Goal: Book appointment/travel/reservation

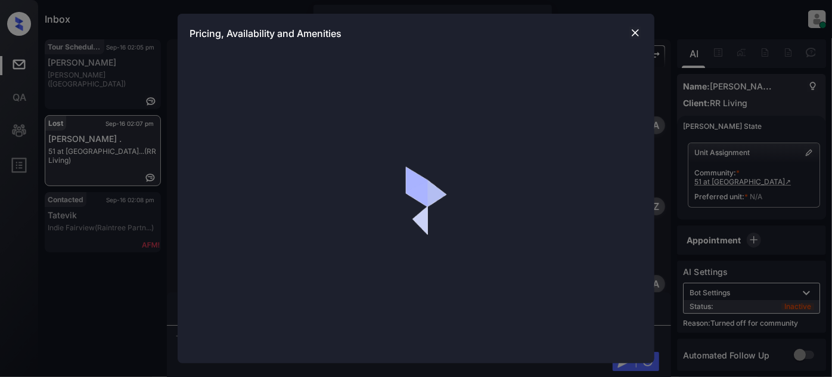
scroll to position [1864, 0]
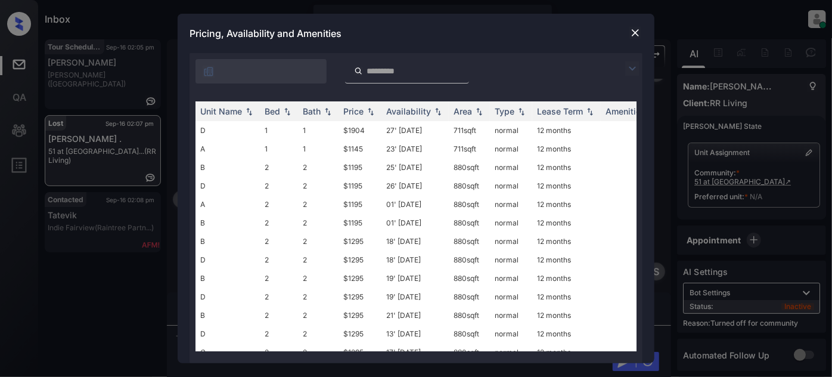
click at [627, 71] on img at bounding box center [632, 68] width 14 height 14
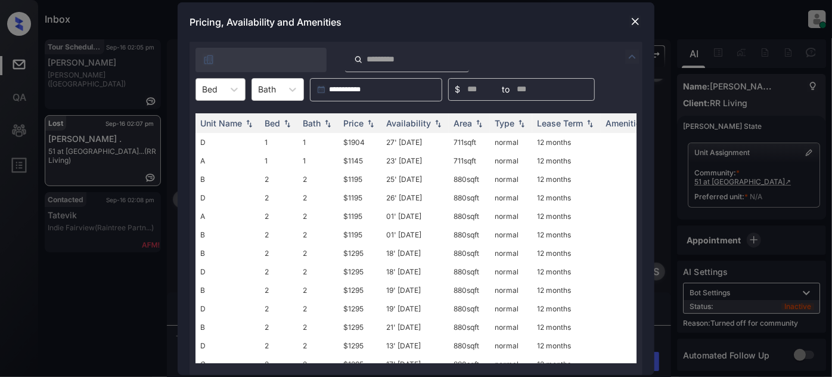
click at [222, 91] on div "Bed" at bounding box center [209, 88] width 27 height 17
click at [220, 133] on div "2" at bounding box center [220, 139] width 50 height 21
click at [361, 120] on div "Price" at bounding box center [353, 123] width 20 height 10
click at [638, 22] on img at bounding box center [635, 21] width 12 height 12
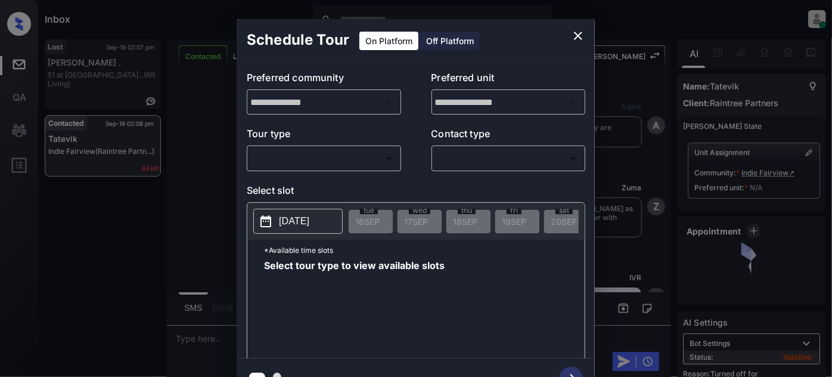
scroll to position [4646, 0]
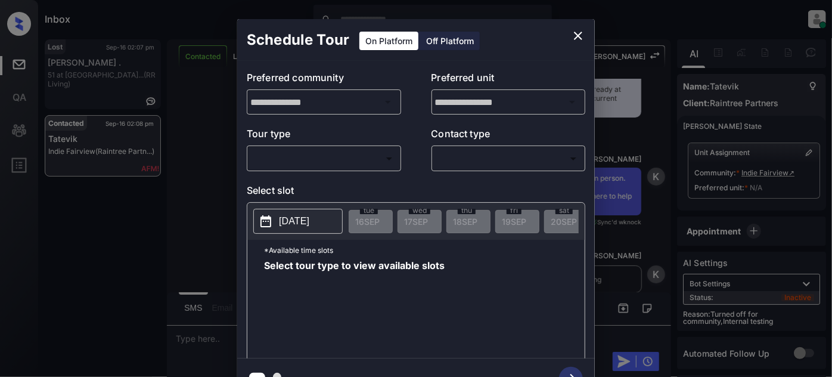
click at [328, 148] on body "Inbox [PERSON_NAME] Online Set yourself offline Set yourself on break Profile S…" at bounding box center [416, 188] width 832 height 377
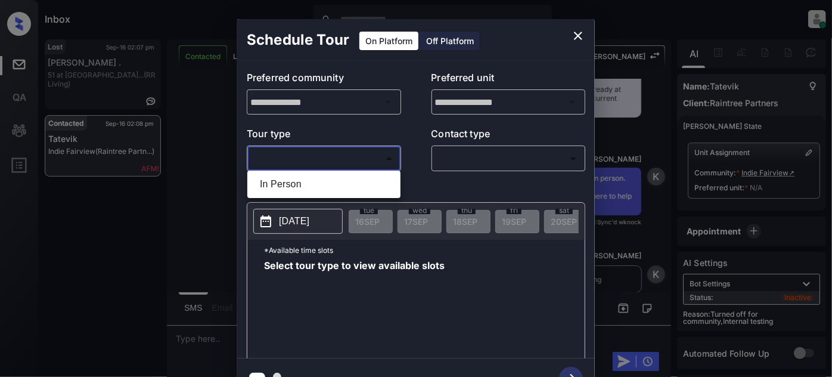
click at [307, 173] on li "In Person" at bounding box center [323, 183] width 147 height 21
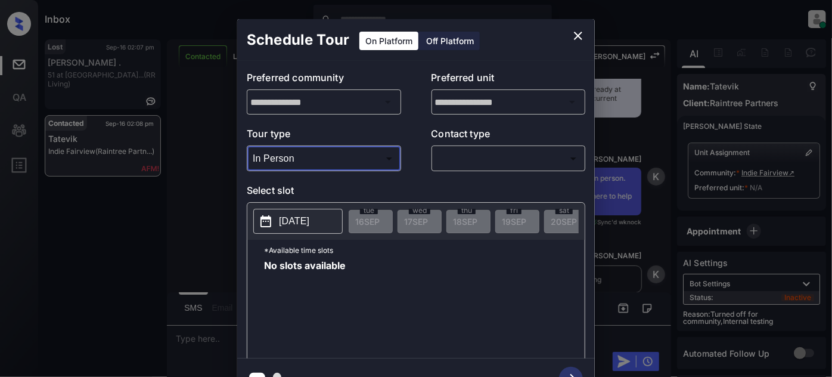
type input "********"
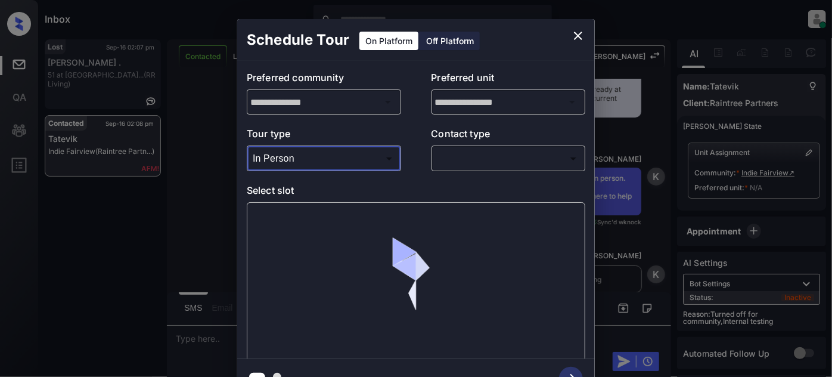
click at [503, 149] on body "Inbox [PERSON_NAME] Online Set yourself offline Set yourself on break Profile S…" at bounding box center [416, 188] width 832 height 377
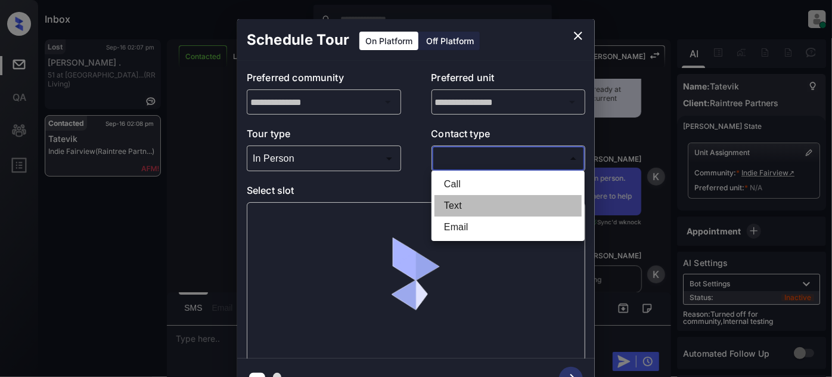
click at [468, 209] on li "Text" at bounding box center [507, 205] width 147 height 21
type input "****"
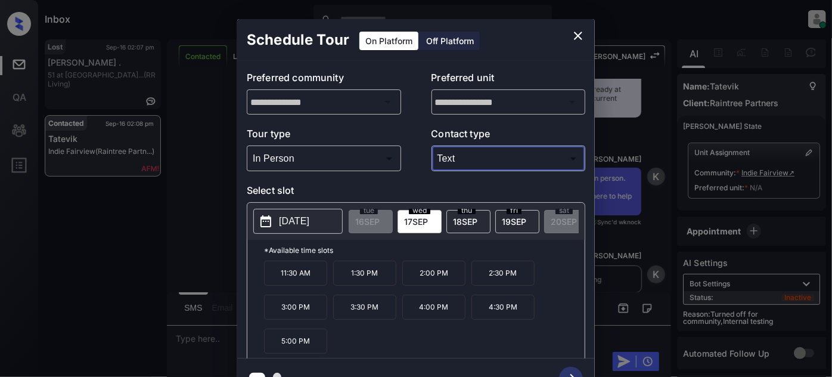
click at [578, 30] on icon "close" at bounding box center [578, 36] width 14 height 14
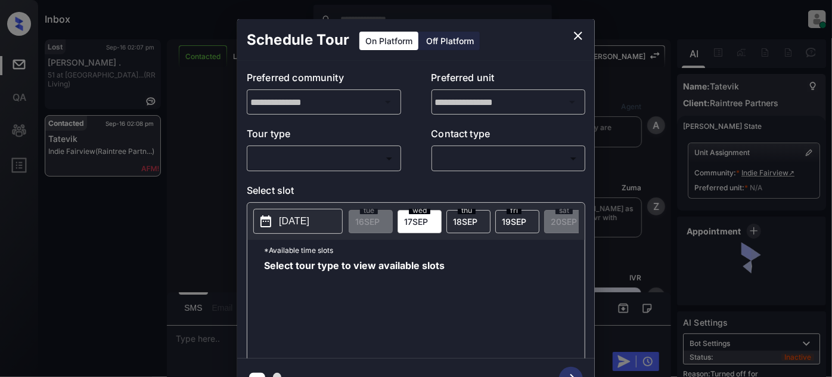
scroll to position [5025, 0]
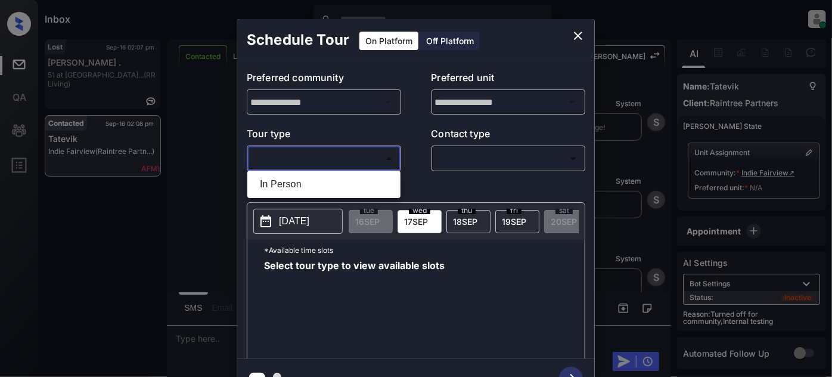
click at [307, 151] on body "Inbox [PERSON_NAME] Online Set yourself offline Set yourself on break Profile S…" at bounding box center [416, 188] width 832 height 377
click at [312, 182] on li "In Person" at bounding box center [323, 183] width 147 height 21
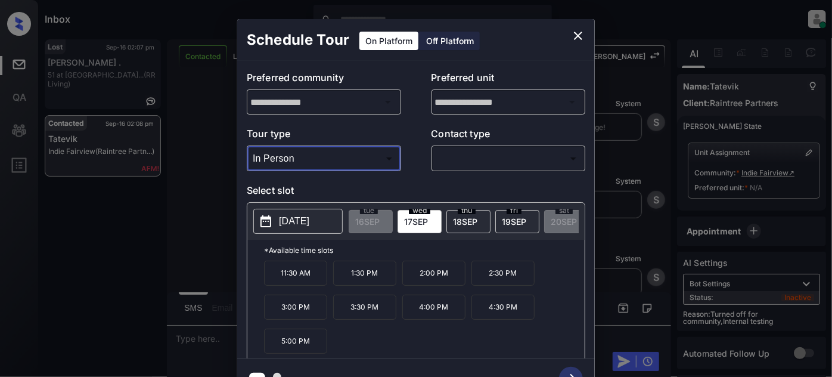
type input "********"
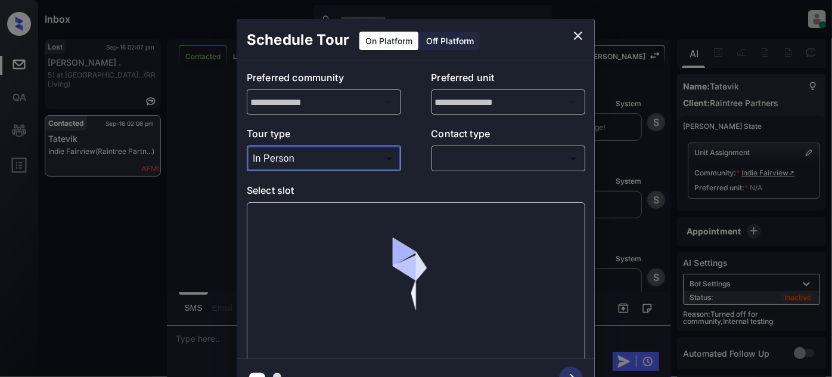
click at [482, 154] on body "Inbox [PERSON_NAME] Online Set yourself offline Set yourself on break Profile S…" at bounding box center [416, 188] width 832 height 377
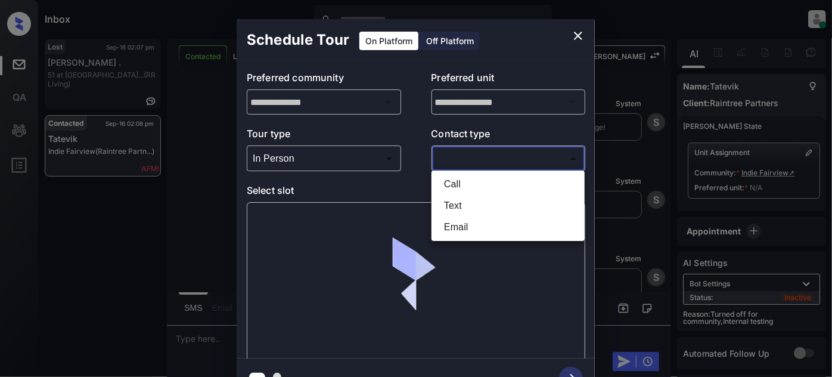
click at [456, 204] on li "Text" at bounding box center [507, 205] width 147 height 21
type input "****"
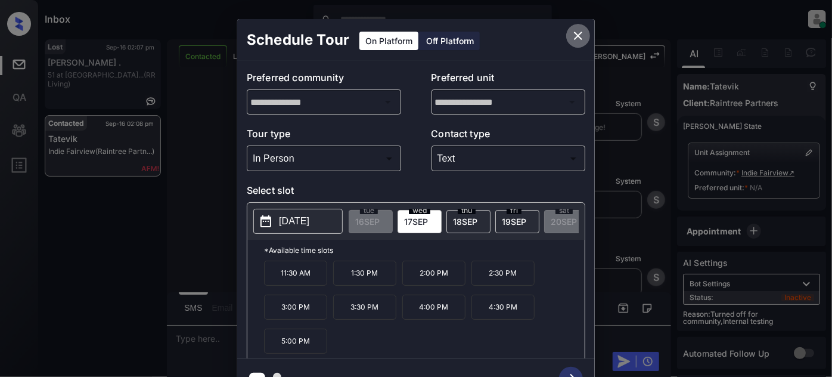
click at [576, 33] on icon "close" at bounding box center [578, 36] width 8 height 8
